Goal: Information Seeking & Learning: Learn about a topic

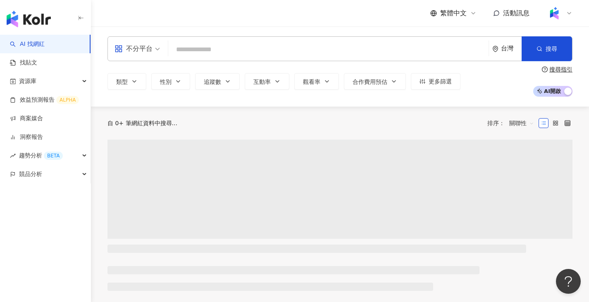
click at [158, 52] on span "不分平台" at bounding box center [136, 48] width 45 height 13
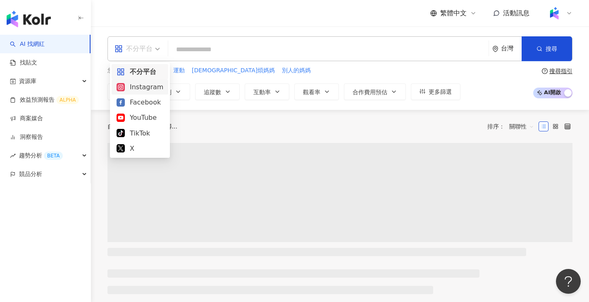
click at [145, 91] on div "Instagram" at bounding box center [140, 87] width 47 height 10
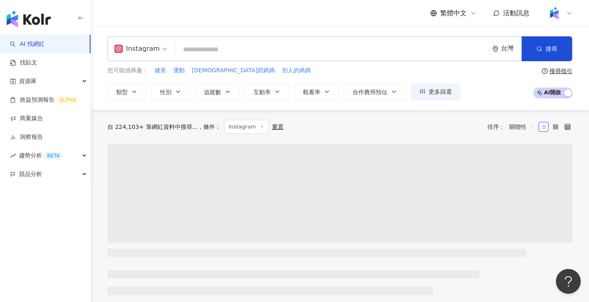
click at [222, 50] on input "search" at bounding box center [332, 50] width 307 height 16
paste input "***"
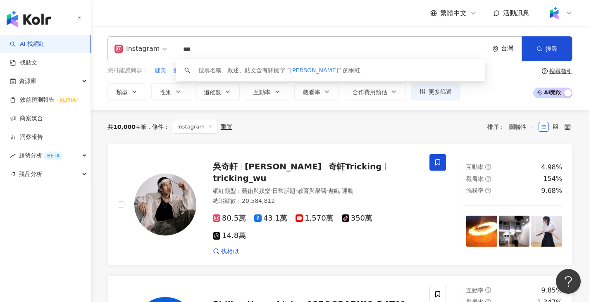
drag, startPoint x: 257, startPoint y: 47, endPoint x: 163, endPoint y: 45, distance: 93.8
click at [163, 45] on div "Instagram *** 台灣 搜尋 keyword 搜尋名稱、敘述、貼文含有關鍵字 “ [PERSON_NAME]” 的網紅" at bounding box center [339, 48] width 465 height 25
paste input "*"
type input "****"
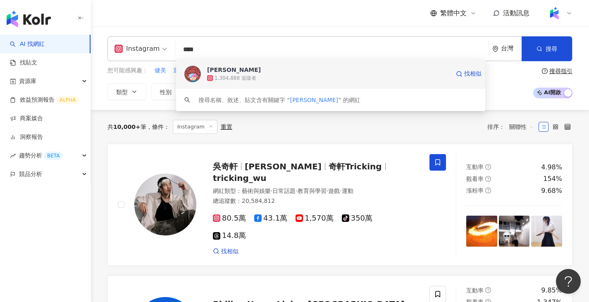
click at [194, 68] on img at bounding box center [192, 74] width 17 height 17
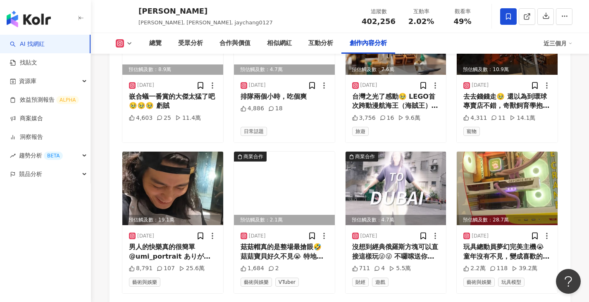
scroll to position [2763, 0]
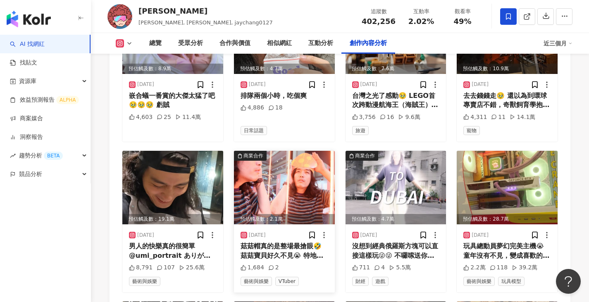
click at [277, 151] on img at bounding box center [284, 188] width 101 height 74
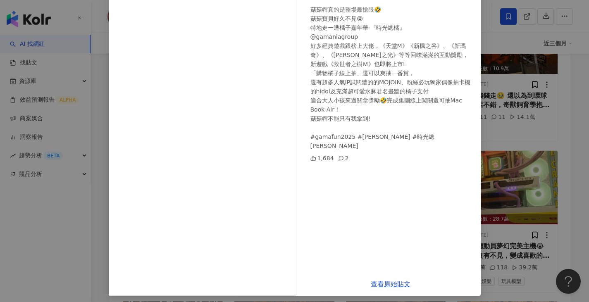
scroll to position [81, 0]
click at [547, 101] on div "廉傑克曼 2025/7/26 菇菇帽真的是整場最搶眼🤣 菇菇寶貝好久不見😭 特地走一遭橘子嘉年華-『時光總橘』 @gamaniagroup 好多經典遊戲跟榜上…" at bounding box center [294, 151] width 589 height 302
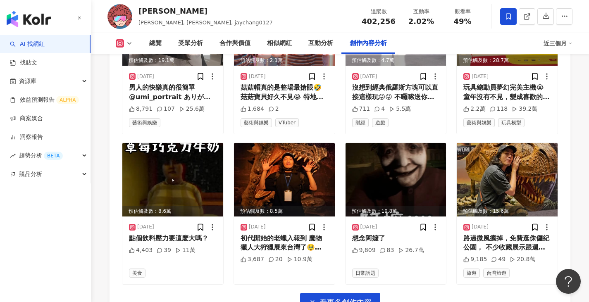
scroll to position [2922, 0]
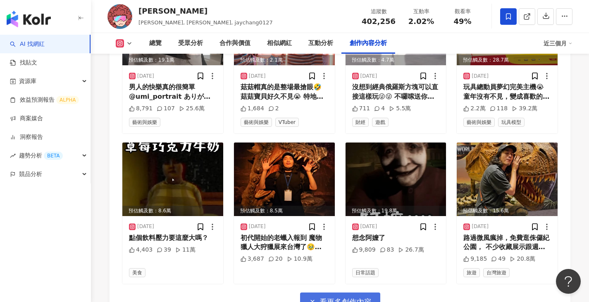
click at [353, 296] on span "看更多創作內容" at bounding box center [345, 302] width 52 height 9
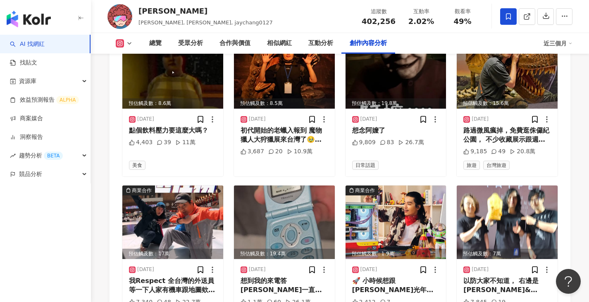
scroll to position [3032, 0]
